Goal: Task Accomplishment & Management: Manage account settings

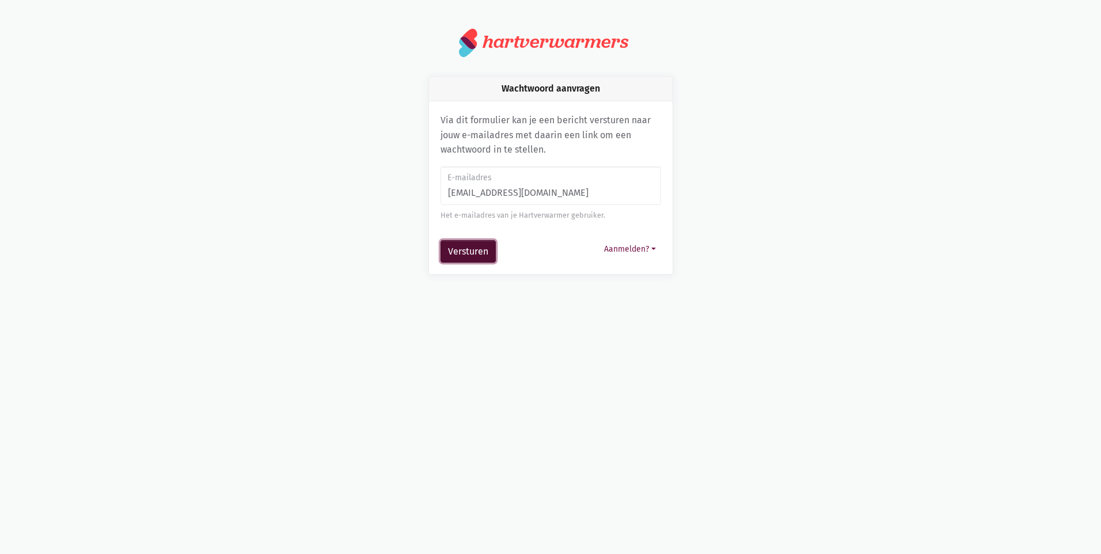
click at [462, 253] on button "Versturen" at bounding box center [467, 251] width 55 height 23
